Goal: Task Accomplishment & Management: Manage account settings

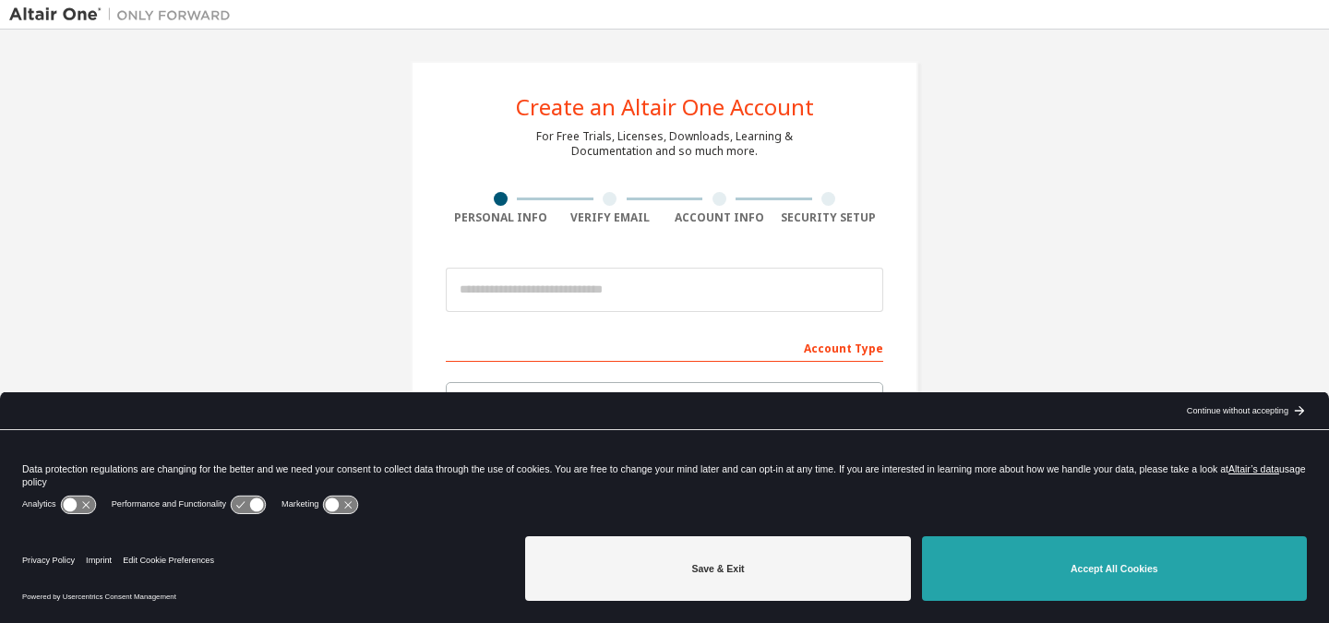
click at [1085, 559] on button "Accept All Cookies" at bounding box center [1114, 568] width 385 height 65
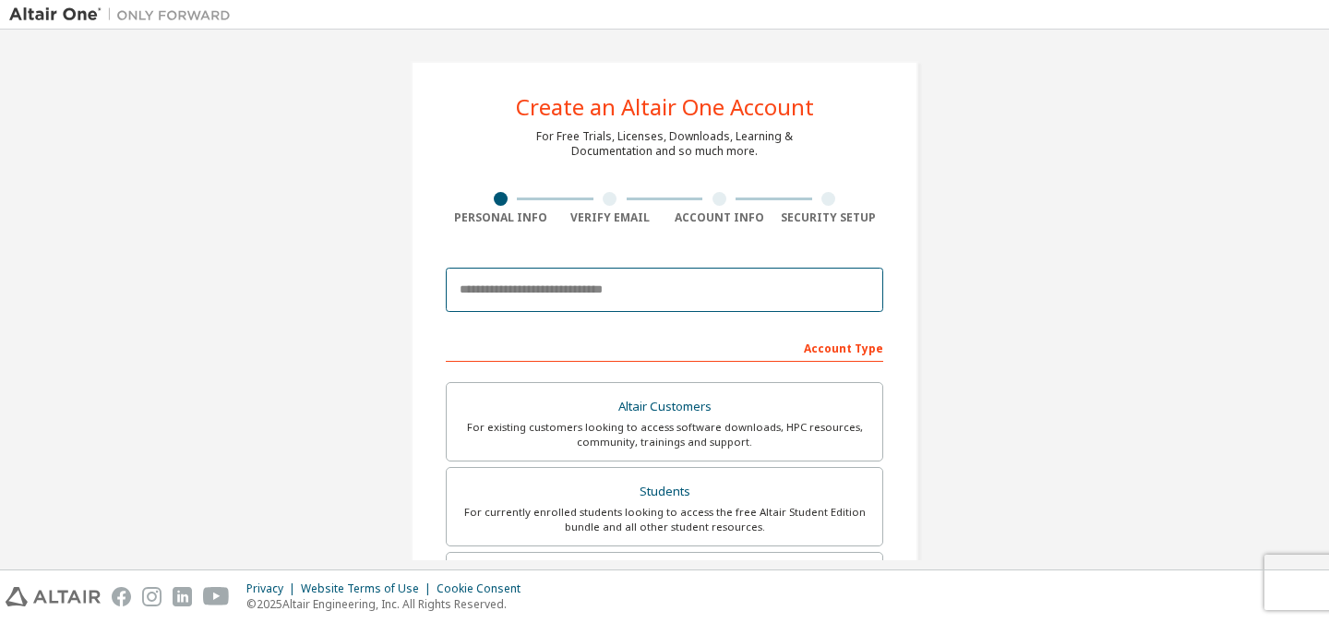
click at [493, 293] on input "email" at bounding box center [664, 290] width 437 height 44
type input "**********"
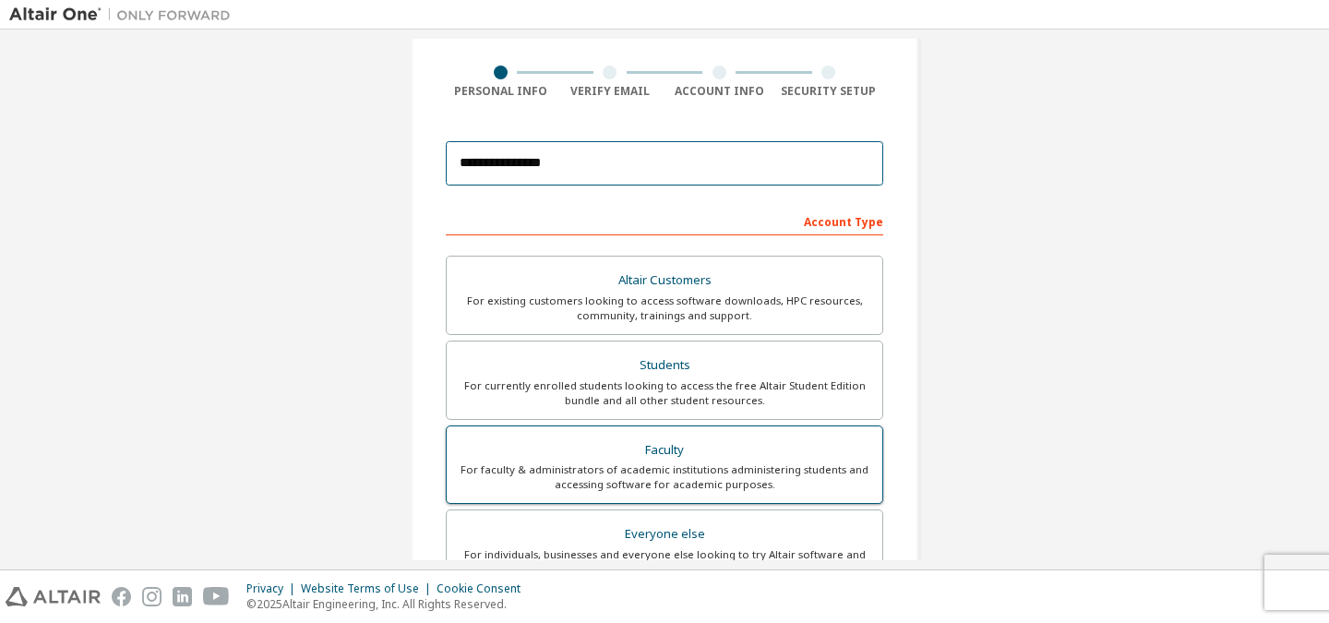
scroll to position [185, 0]
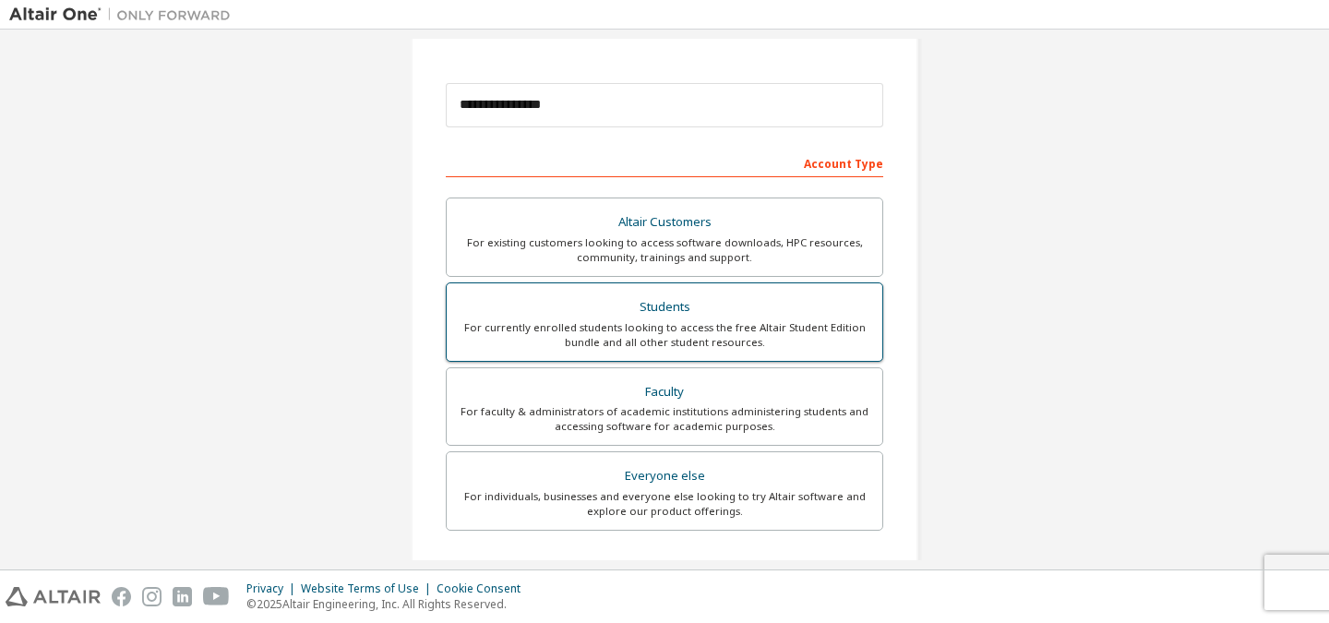
click at [635, 337] on div "For currently enrolled students looking to access the free Altair Student Editi…" at bounding box center [664, 335] width 413 height 30
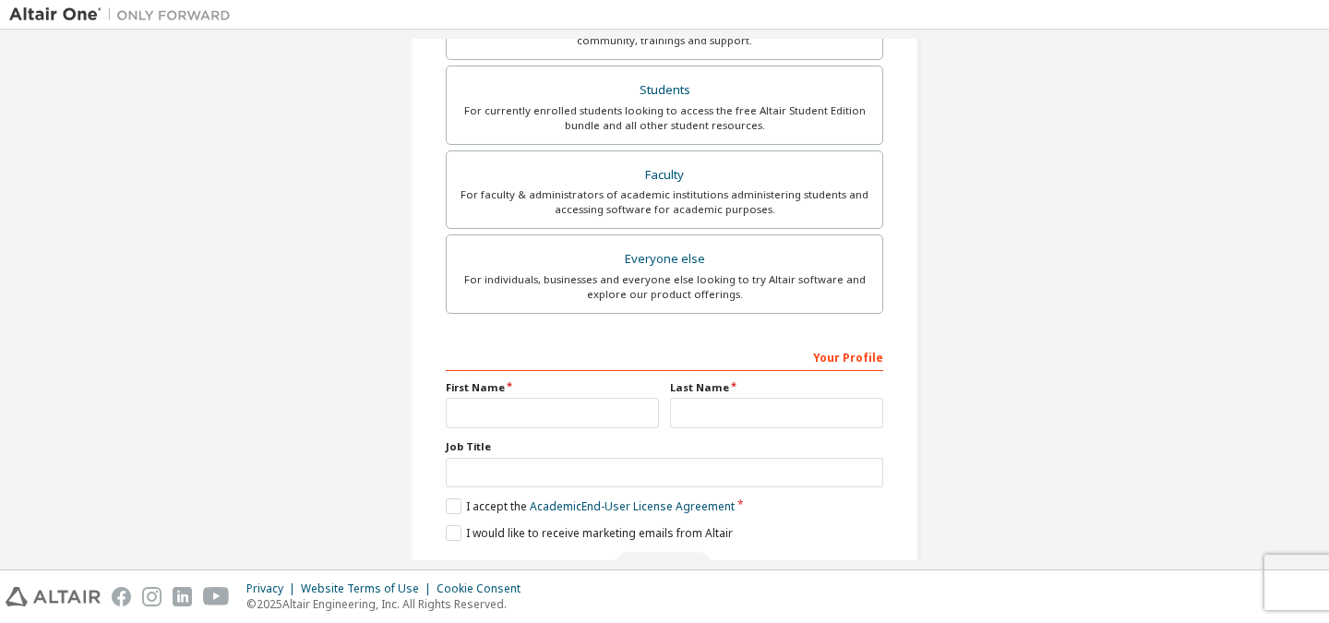
scroll to position [456, 0]
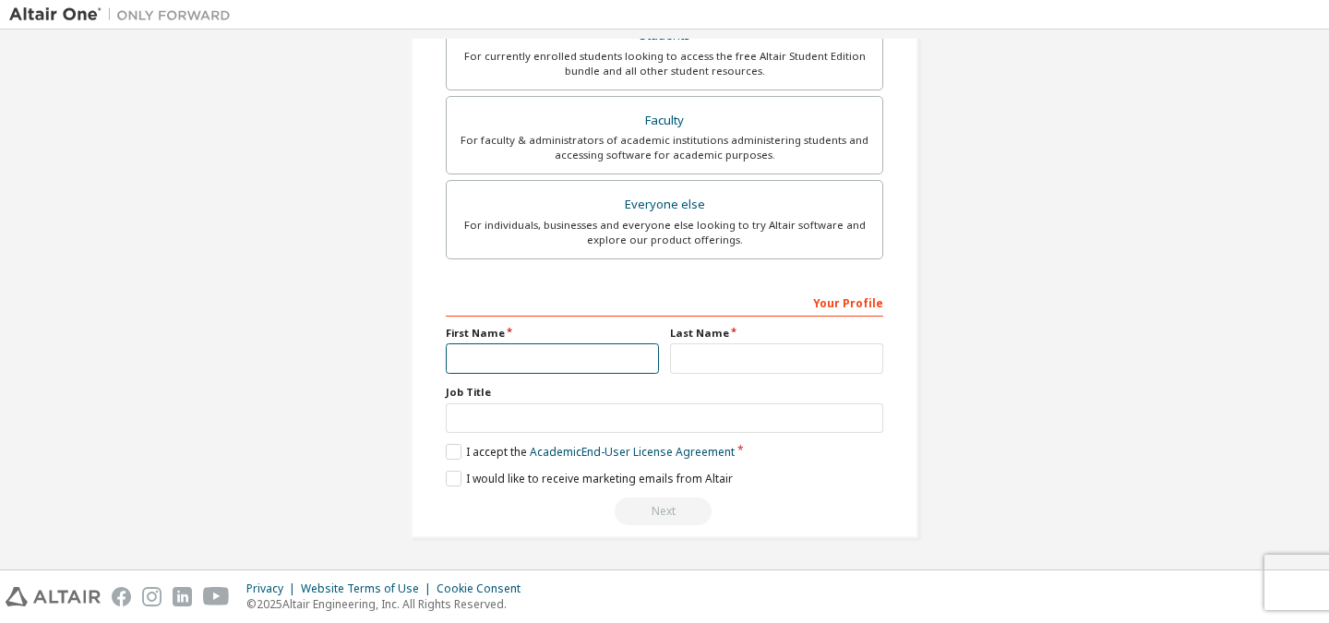
click at [601, 361] on input "text" at bounding box center [552, 358] width 213 height 30
type input "**********"
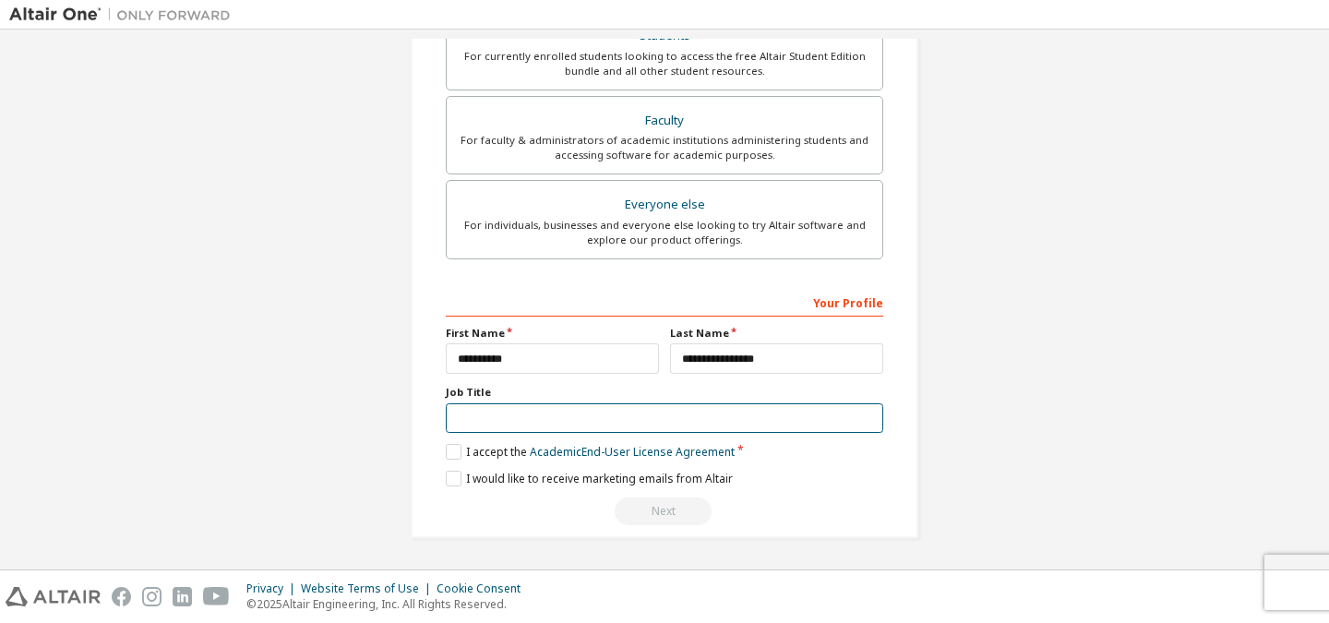
click at [564, 418] on input "text" at bounding box center [664, 418] width 437 height 30
drag, startPoint x: 486, startPoint y: 389, endPoint x: 416, endPoint y: 389, distance: 70.1
click at [416, 389] on div "**********" at bounding box center [665, 71] width 508 height 933
copy label "Job Title"
click at [658, 408] on input "text" at bounding box center [664, 418] width 437 height 30
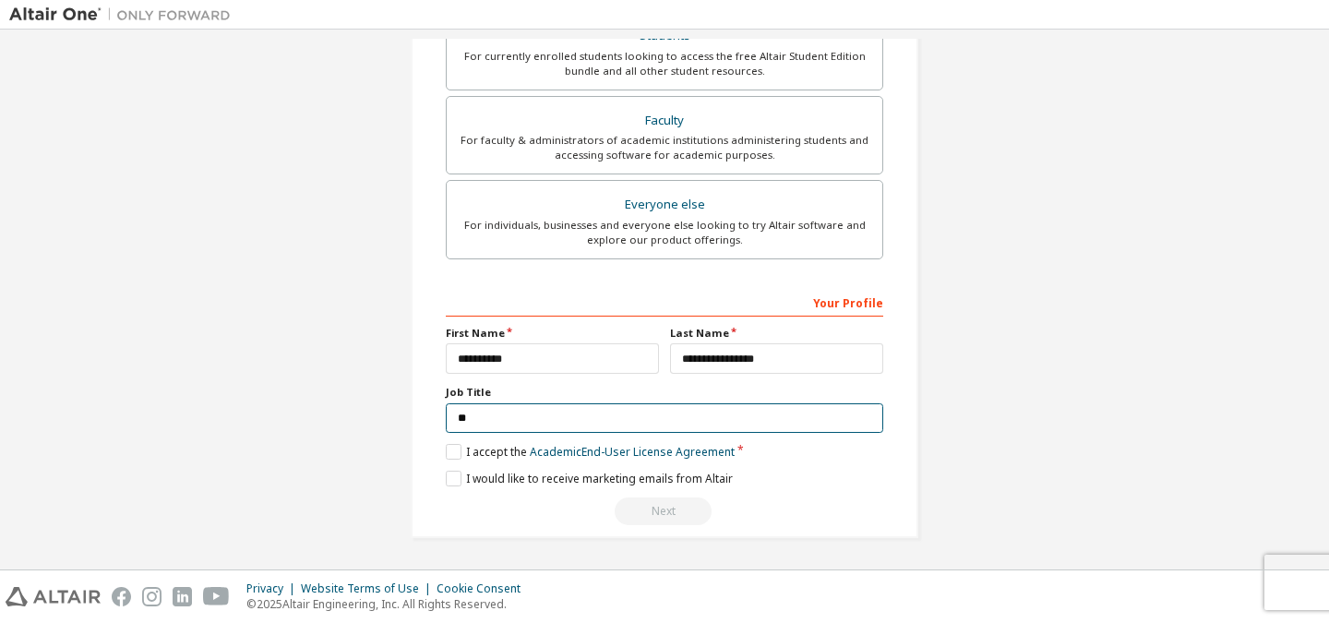
type input "*"
type input "**********"
click at [449, 456] on label "I accept the Academic End-User License Agreement" at bounding box center [590, 452] width 289 height 16
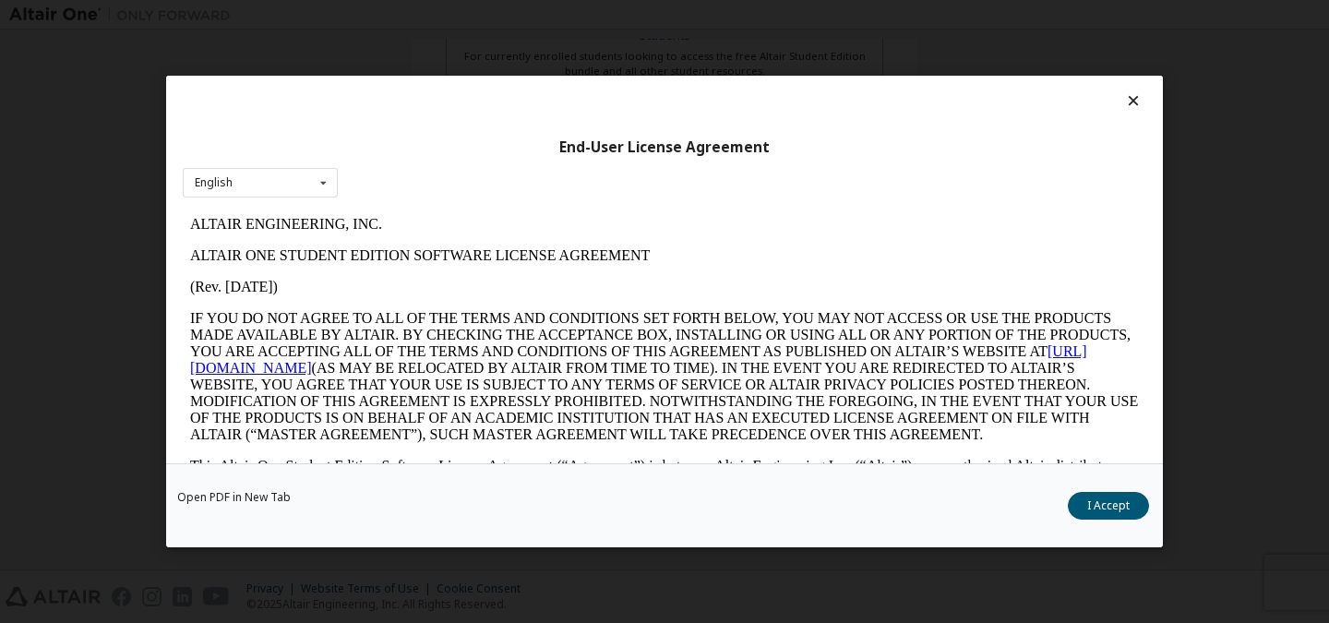
scroll to position [0, 0]
click at [305, 173] on div "English English" at bounding box center [260, 183] width 155 height 30
drag, startPoint x: 1102, startPoint y: 501, endPoint x: 1086, endPoint y: 498, distance: 15.9
click at [1102, 500] on button "I Accept" at bounding box center [1108, 506] width 81 height 28
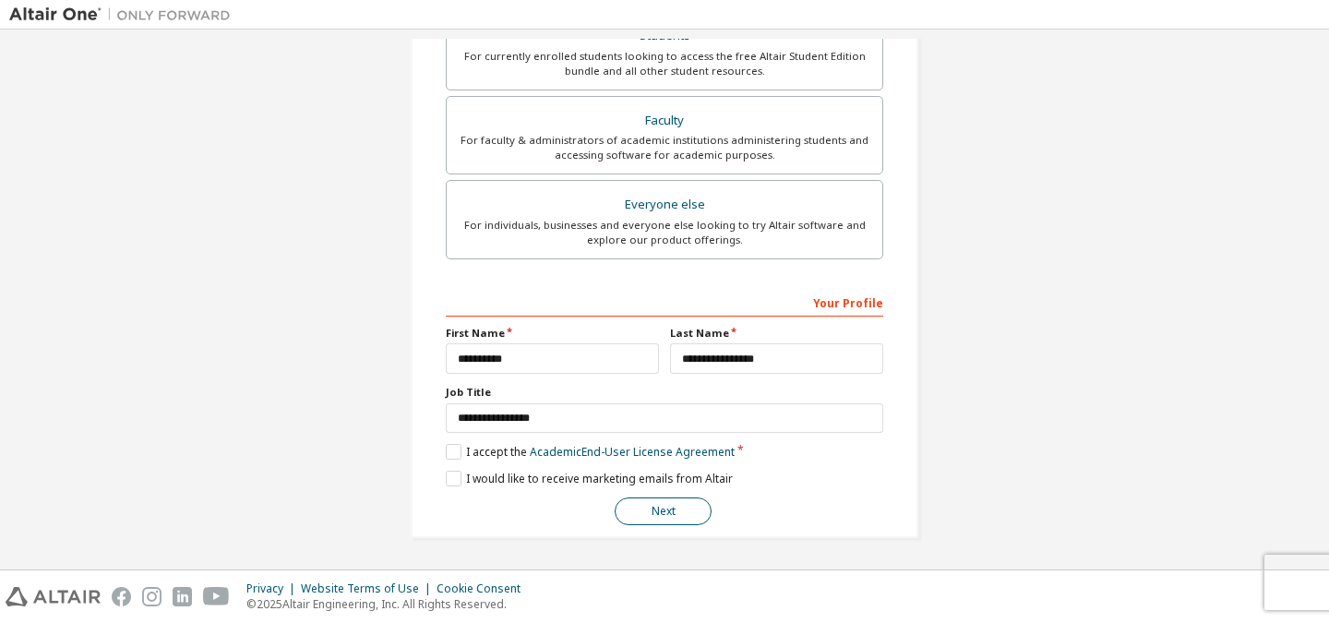
click at [664, 515] on button "Next" at bounding box center [663, 511] width 97 height 28
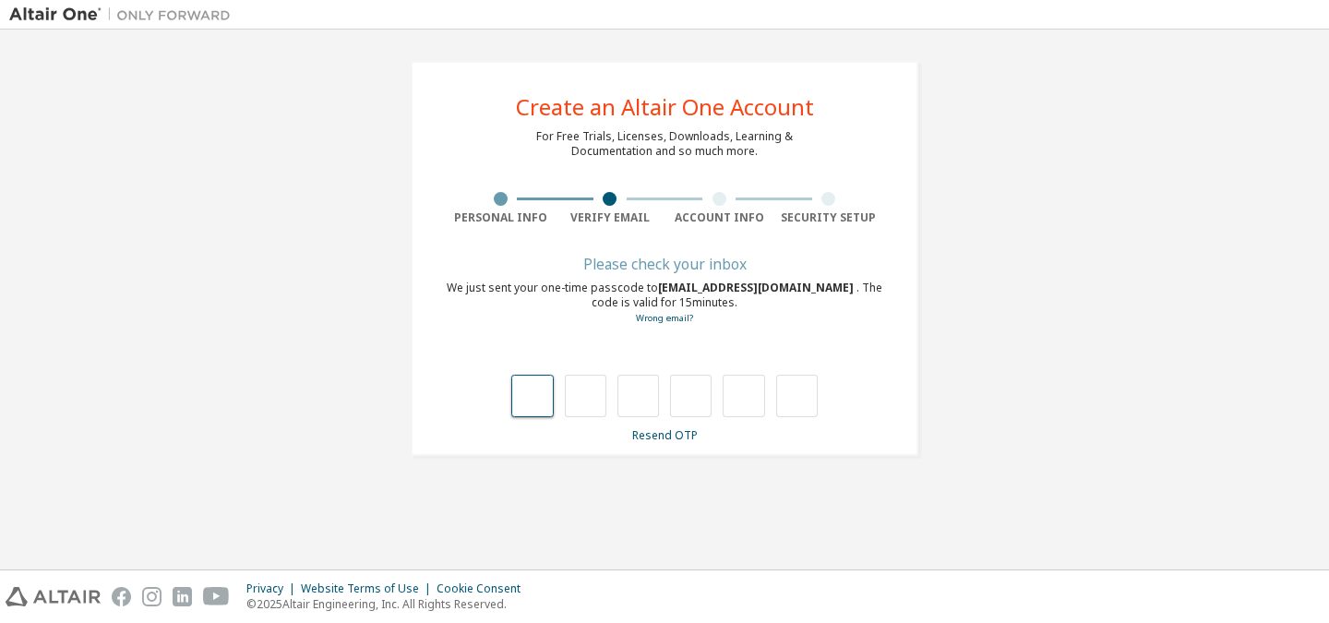
type input "*"
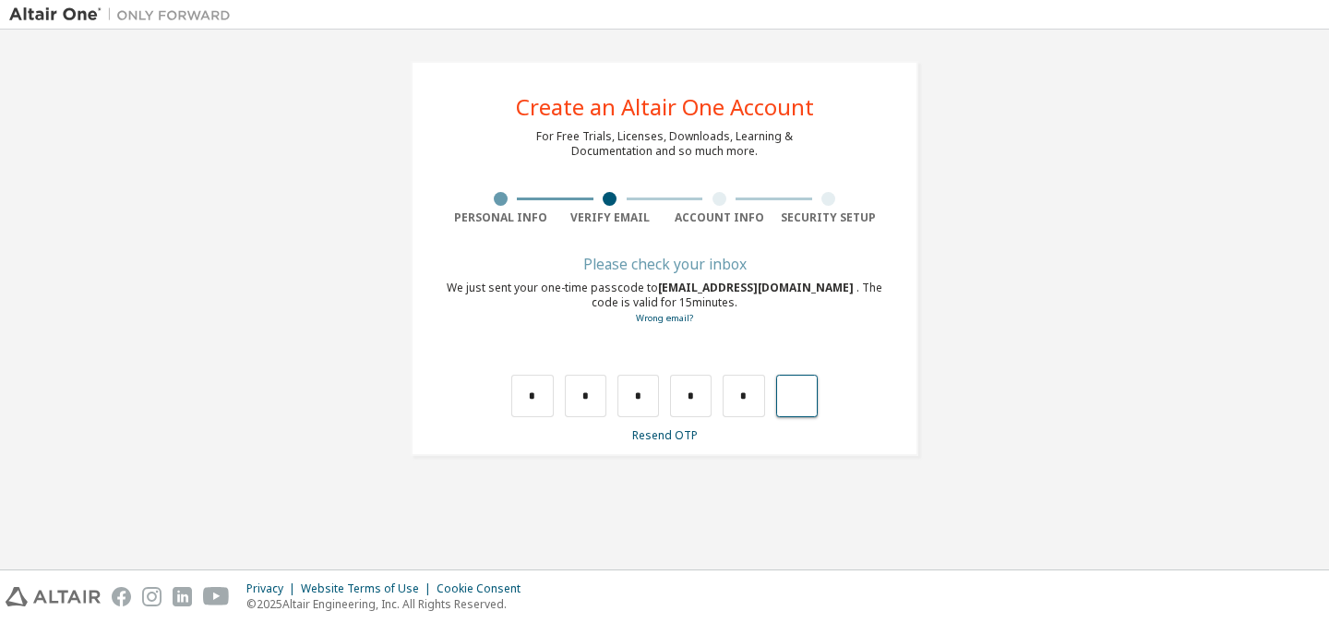
type input "*"
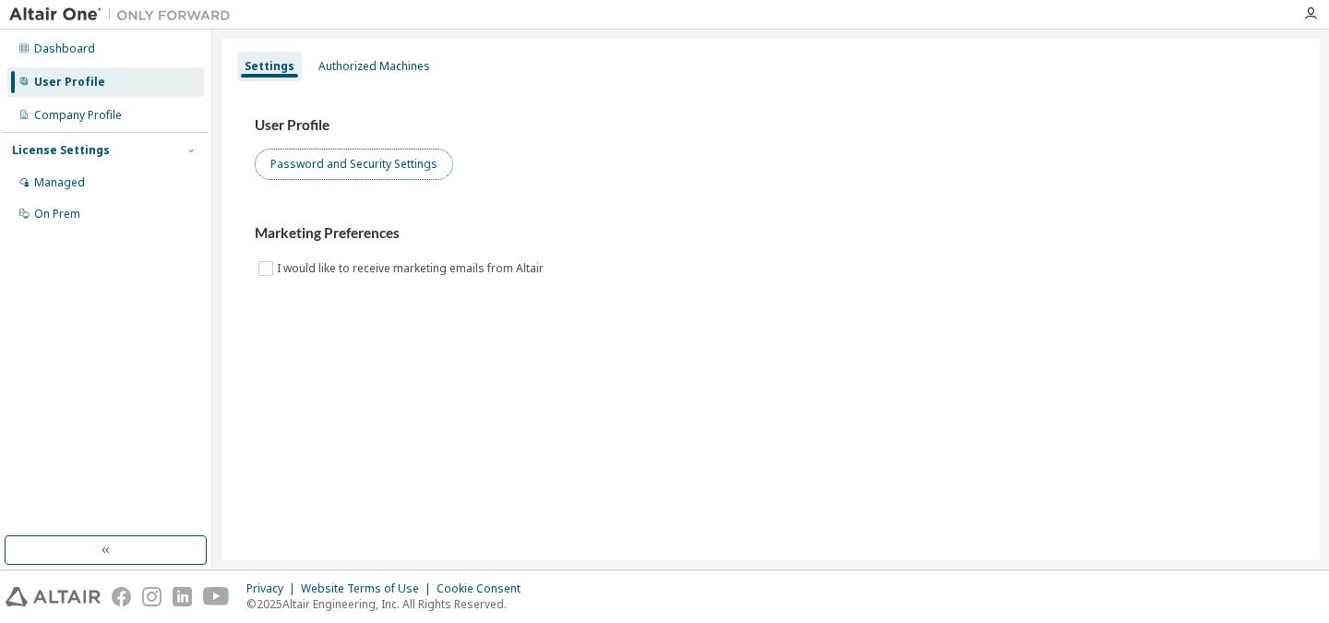
click at [327, 164] on button "Password and Security Settings" at bounding box center [354, 164] width 198 height 31
click at [1316, 23] on div at bounding box center [1310, 14] width 37 height 28
click at [1310, 15] on icon "button" at bounding box center [1310, 13] width 15 height 15
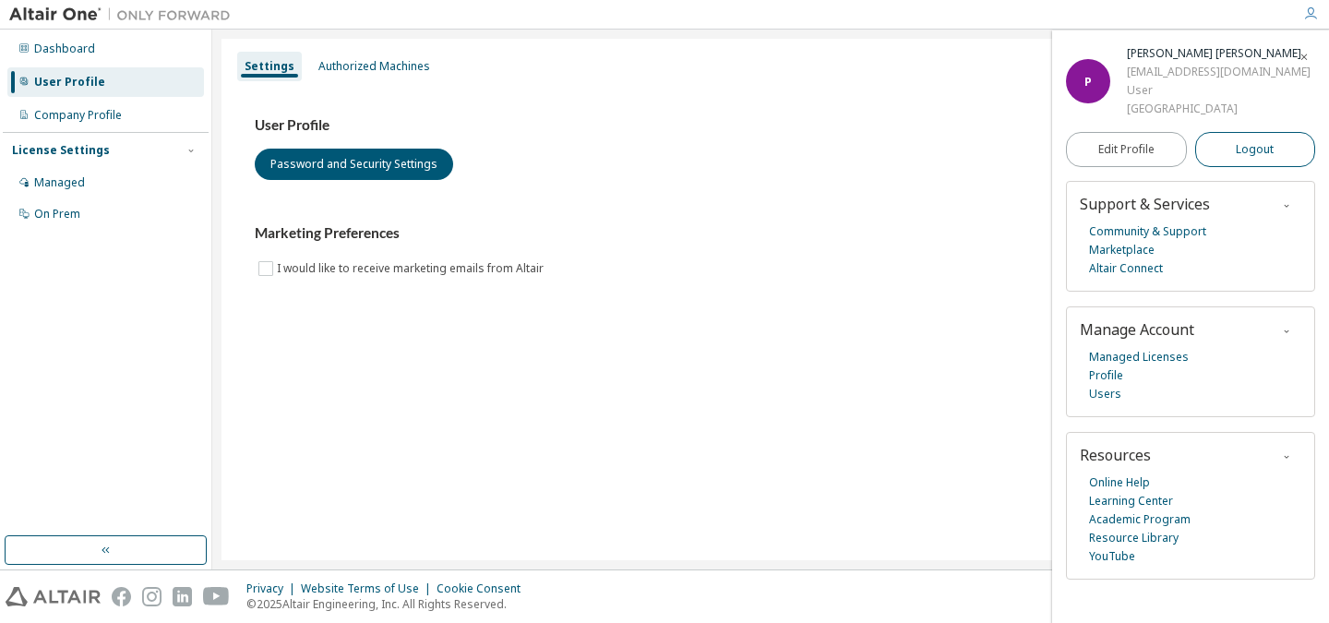
click at [1260, 150] on span "Logout" at bounding box center [1255, 149] width 38 height 18
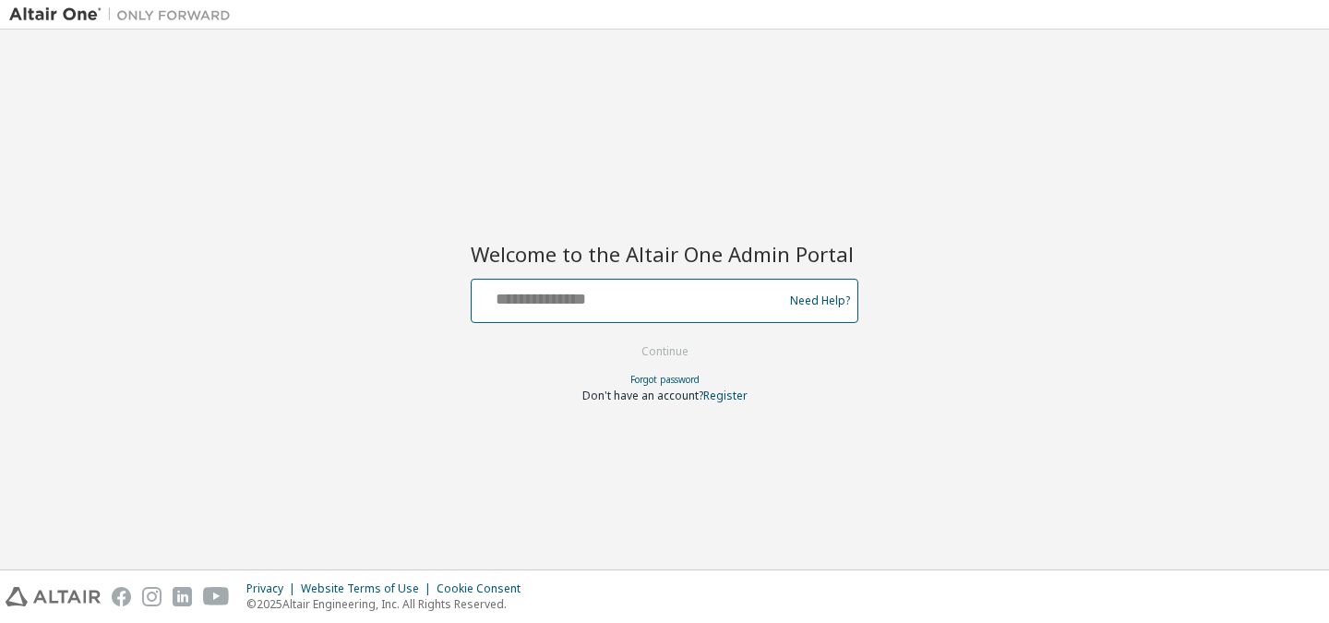
click at [579, 292] on input "text" at bounding box center [630, 296] width 302 height 27
type input "**********"
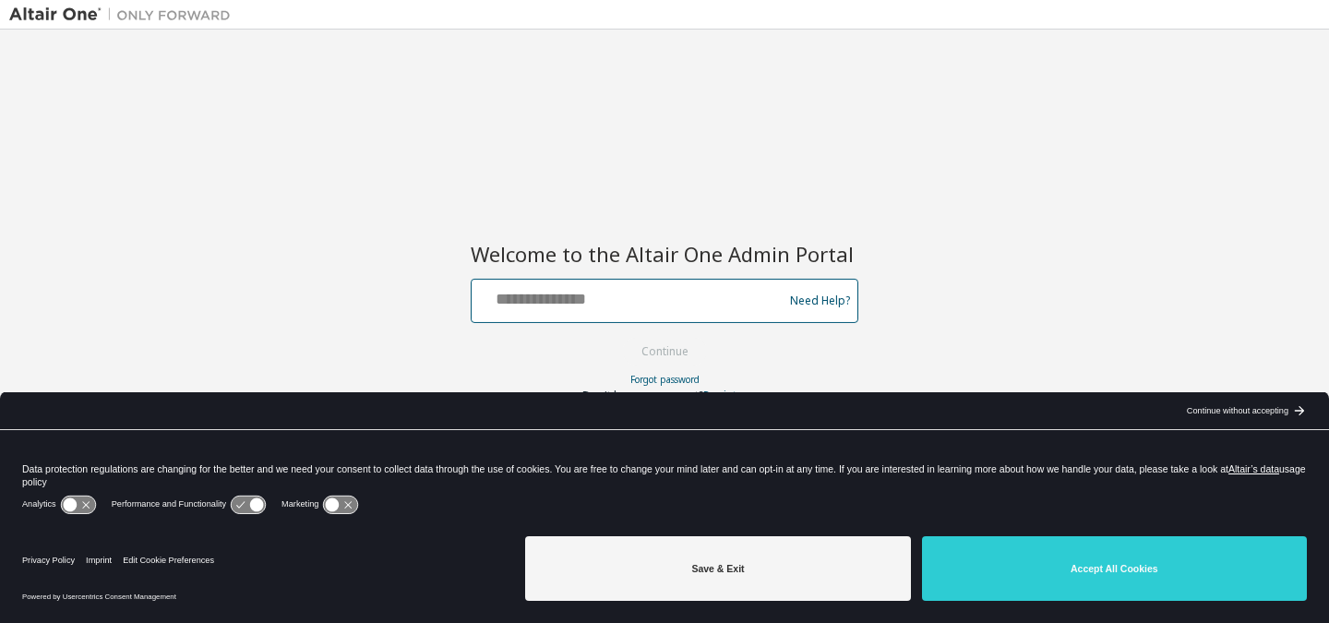
click at [683, 283] on input "text" at bounding box center [630, 296] width 302 height 27
type input "**********"
click at [688, 339] on button "Continue" at bounding box center [665, 352] width 86 height 28
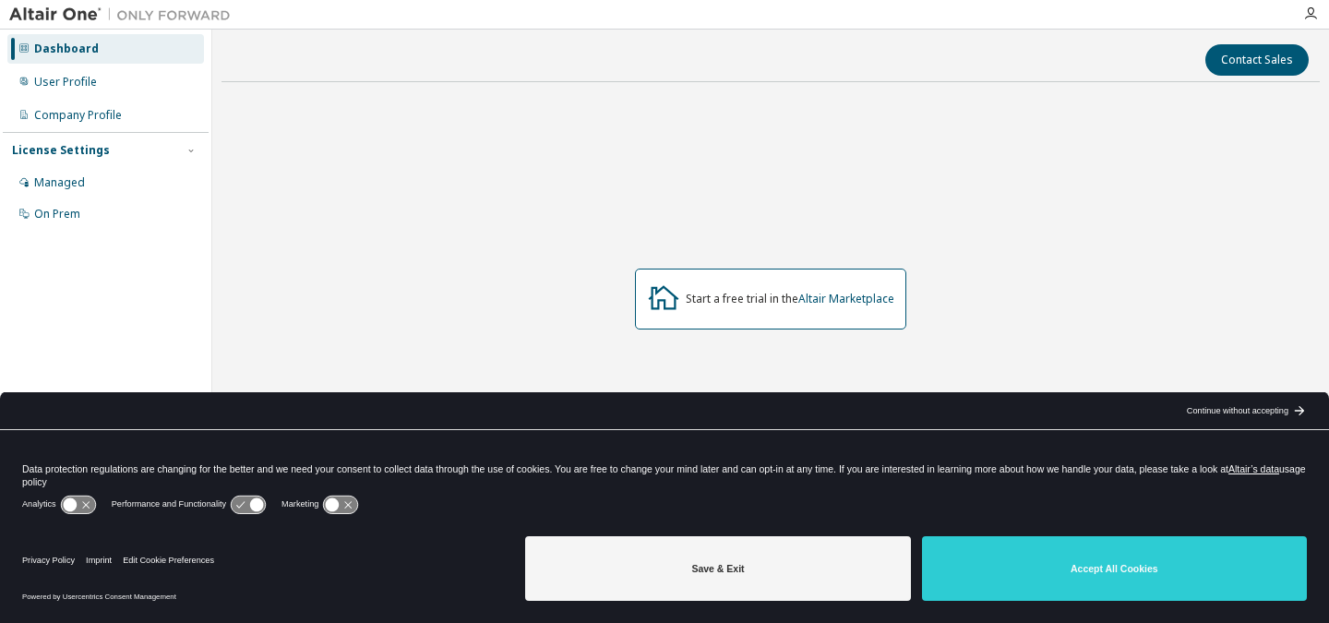
click at [1322, 10] on div at bounding box center [1310, 13] width 37 height 15
click at [1312, 12] on icon "button" at bounding box center [1310, 13] width 15 height 15
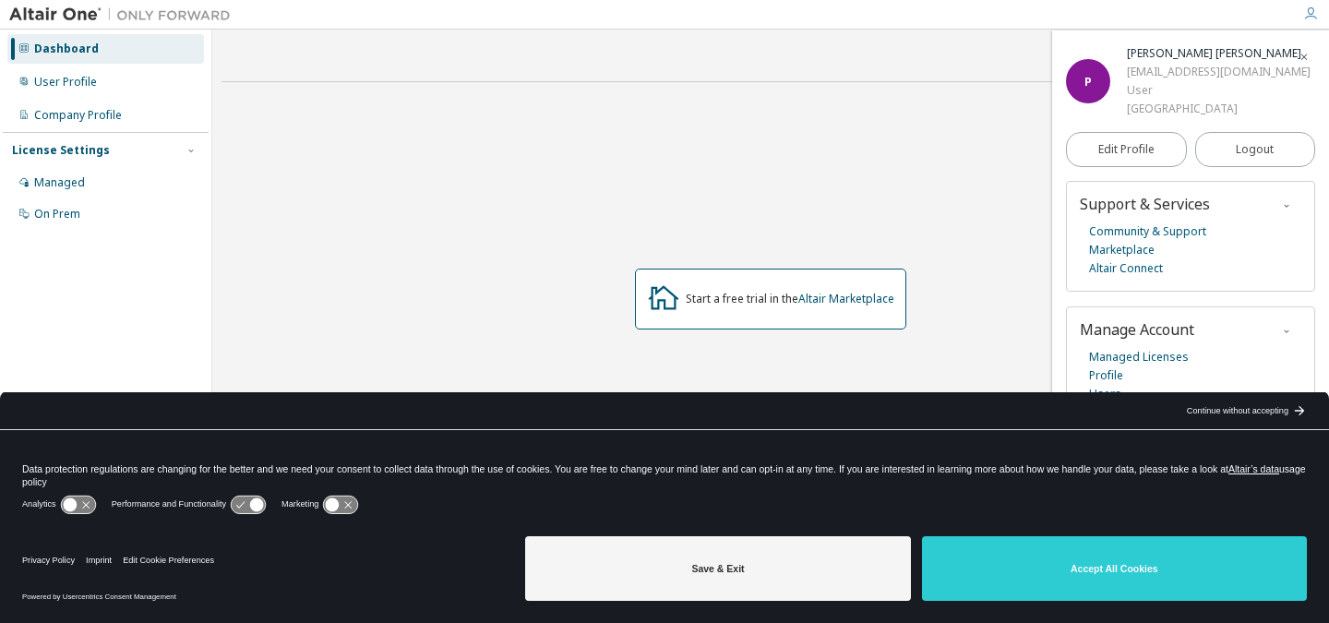
drag, startPoint x: 1303, startPoint y: 55, endPoint x: 1279, endPoint y: 67, distance: 26.8
click at [1303, 54] on icon "button" at bounding box center [1303, 57] width 11 height 11
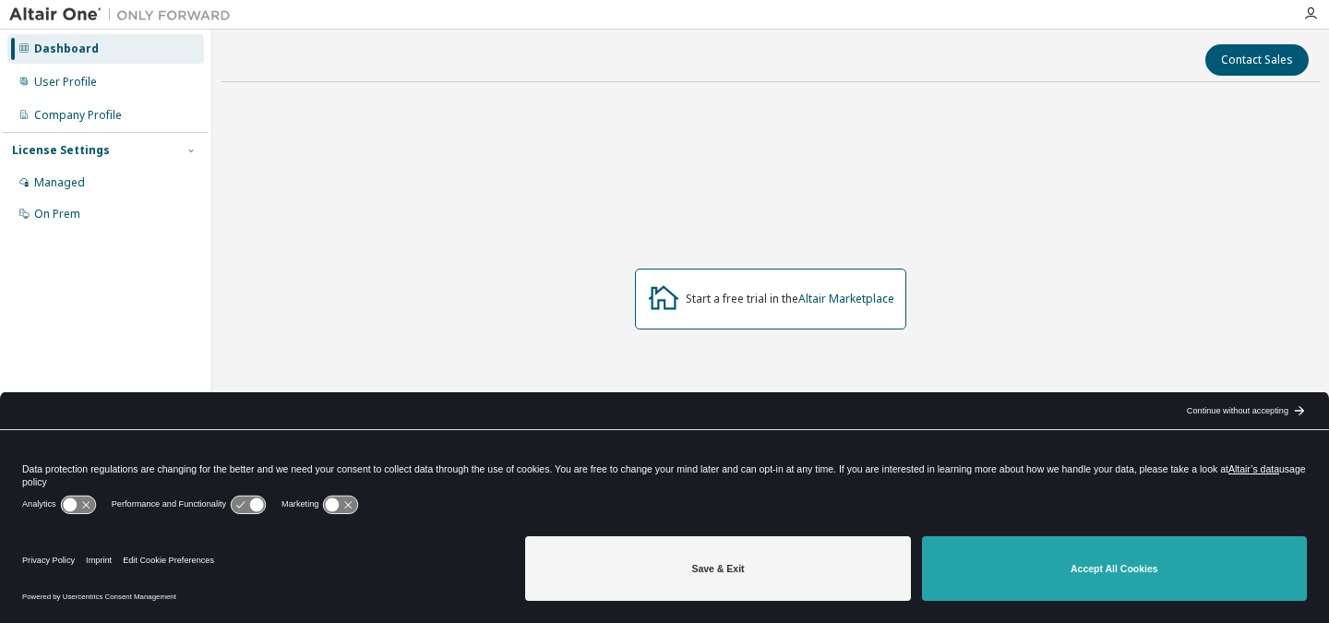
click at [1041, 581] on button "Accept All Cookies" at bounding box center [1114, 568] width 385 height 65
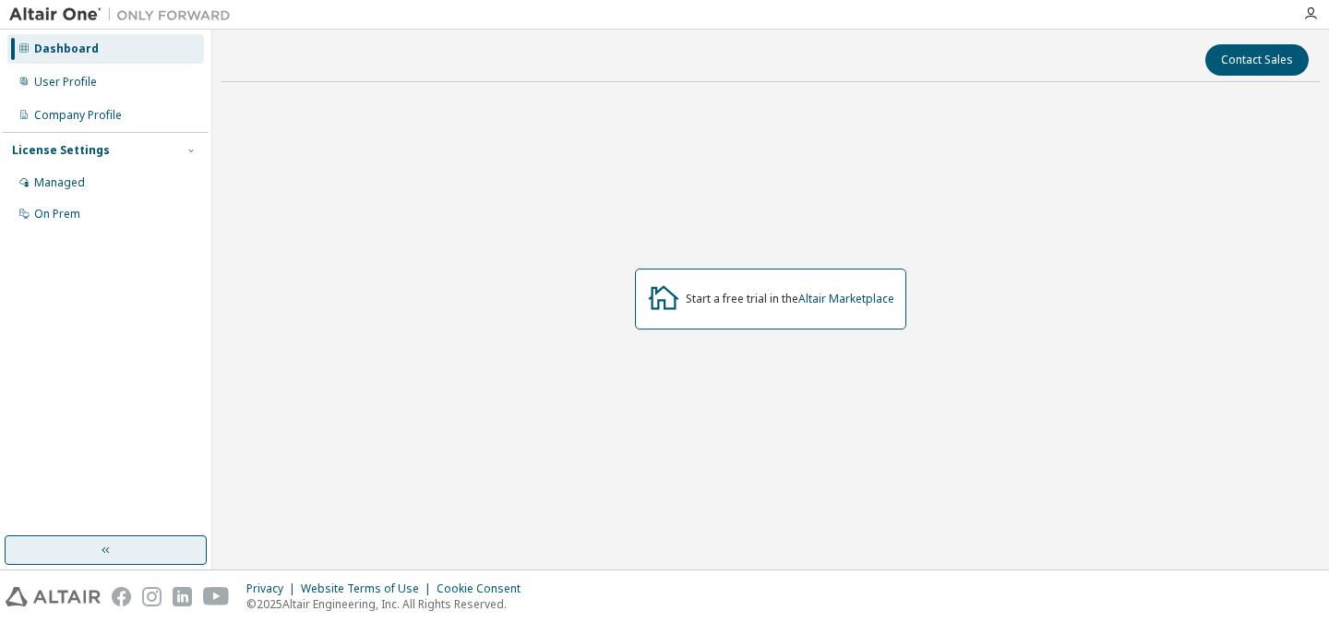
click at [114, 541] on button "button" at bounding box center [106, 550] width 202 height 30
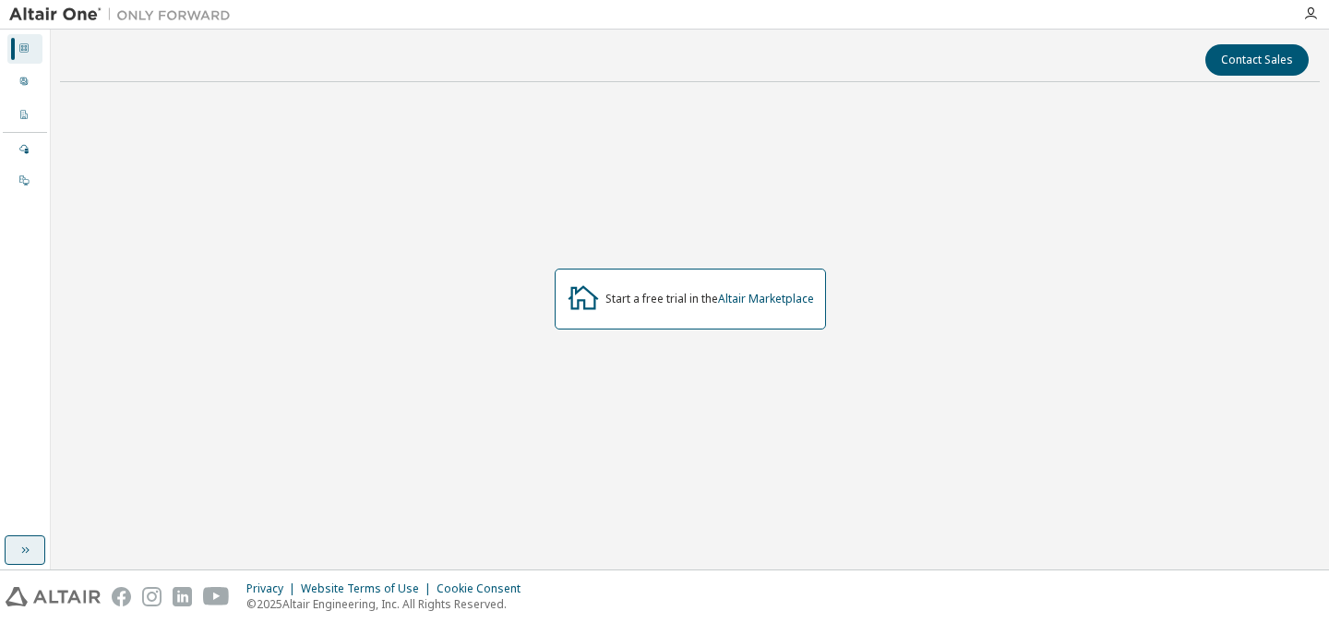
click at [28, 546] on icon "button" at bounding box center [25, 550] width 15 height 15
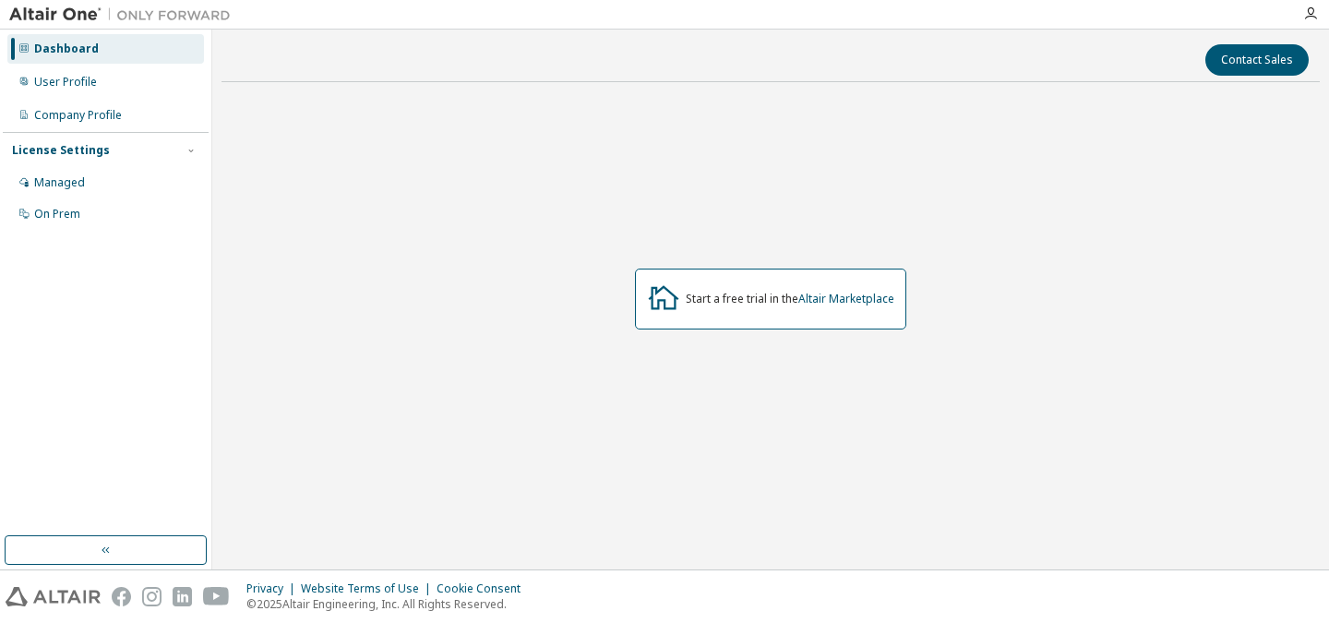
click at [50, 13] on img at bounding box center [124, 15] width 231 height 18
click at [171, 13] on img at bounding box center [124, 15] width 231 height 18
click at [76, 115] on div "Company Profile" at bounding box center [78, 115] width 88 height 15
